Goal: Check status: Check status

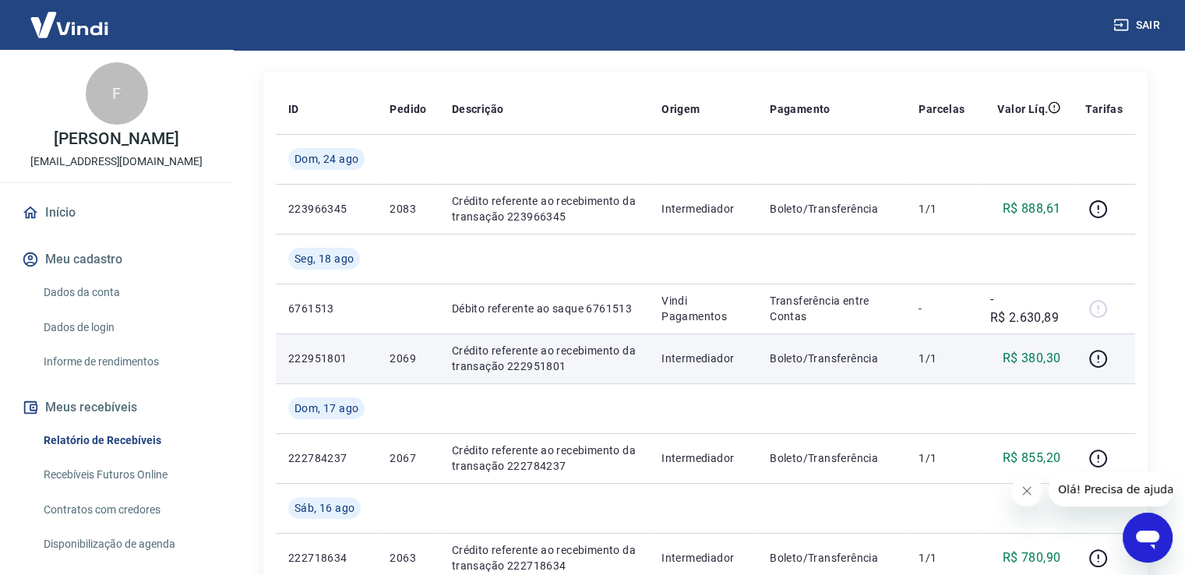
scroll to position [234, 0]
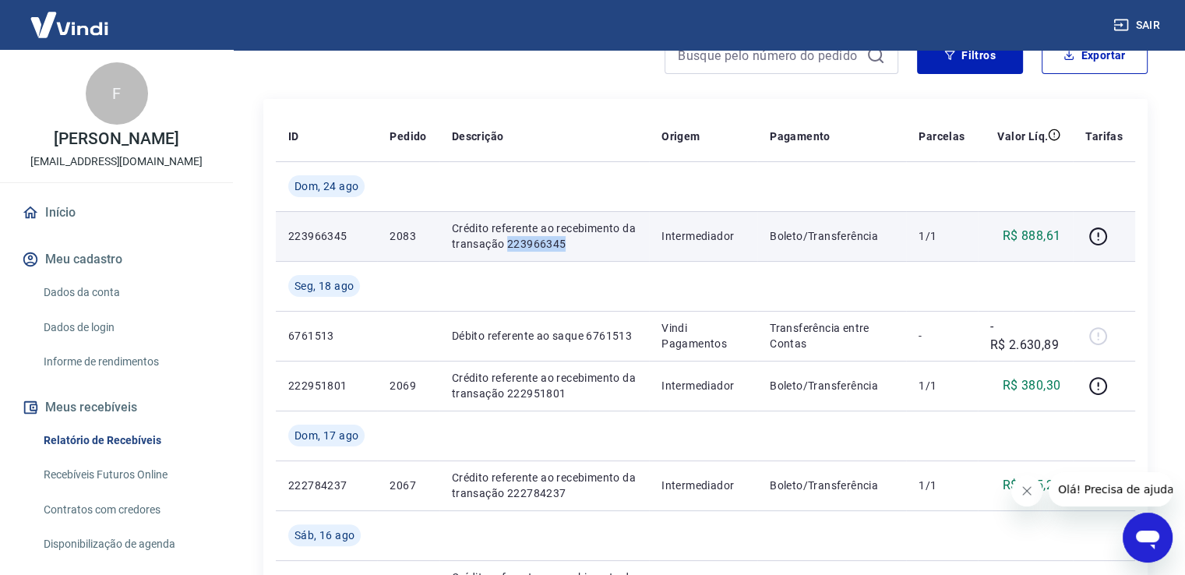
drag, startPoint x: 505, startPoint y: 245, endPoint x: 580, endPoint y: 244, distance: 74.8
click at [580, 244] on p "Crédito referente ao recebimento da transação 223966345" at bounding box center [544, 235] width 185 height 31
copy p "223966345"
